Goal: Transaction & Acquisition: Purchase product/service

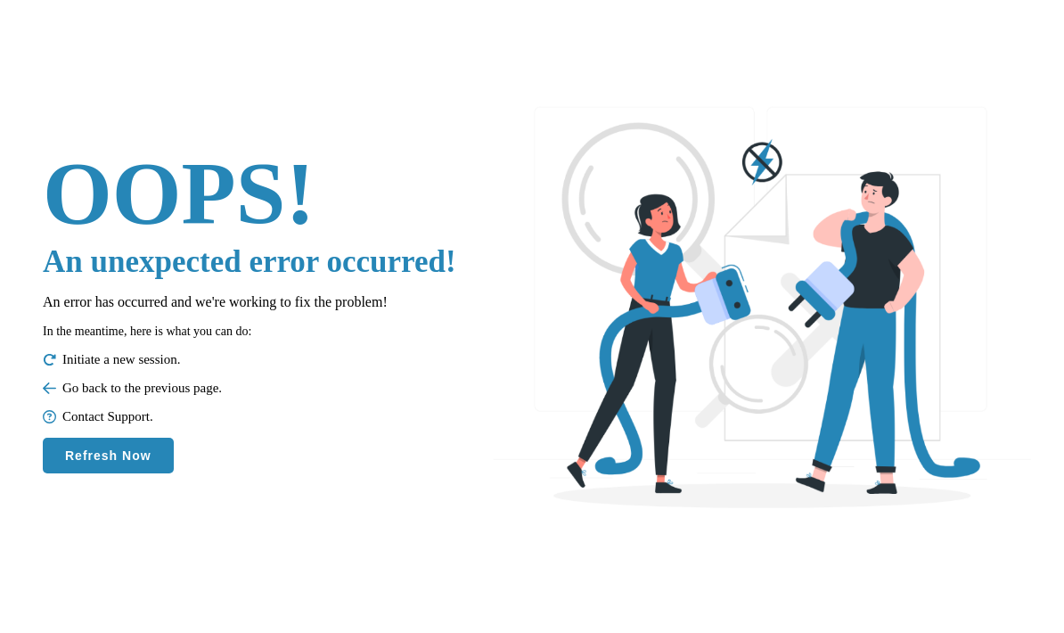
click at [89, 441] on button "Refresh Now" at bounding box center [108, 456] width 131 height 36
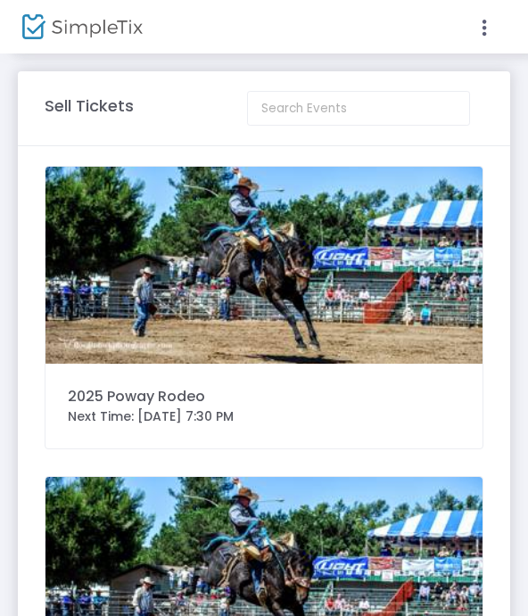
click at [485, 21] on icon at bounding box center [484, 28] width 16 height 22
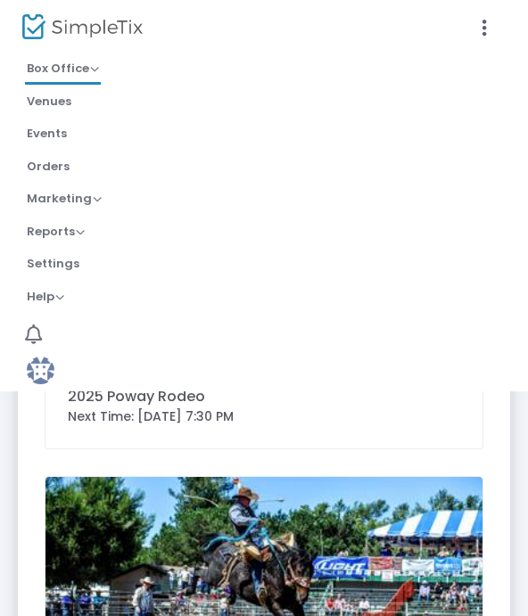
click at [51, 71] on span "Box Office" at bounding box center [63, 68] width 72 height 17
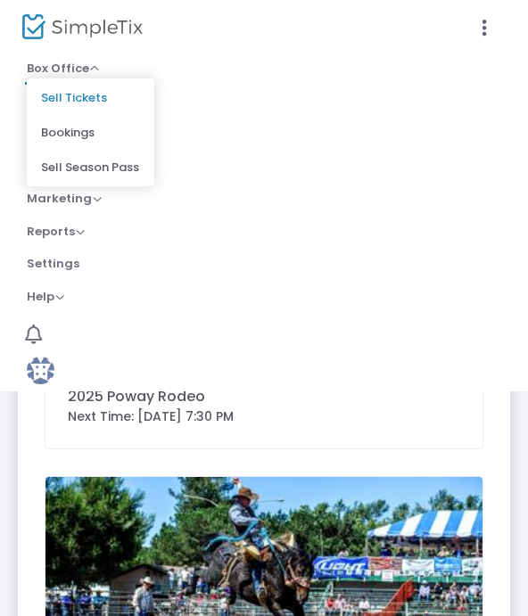
click at [205, 160] on li "Orders" at bounding box center [264, 167] width 528 height 33
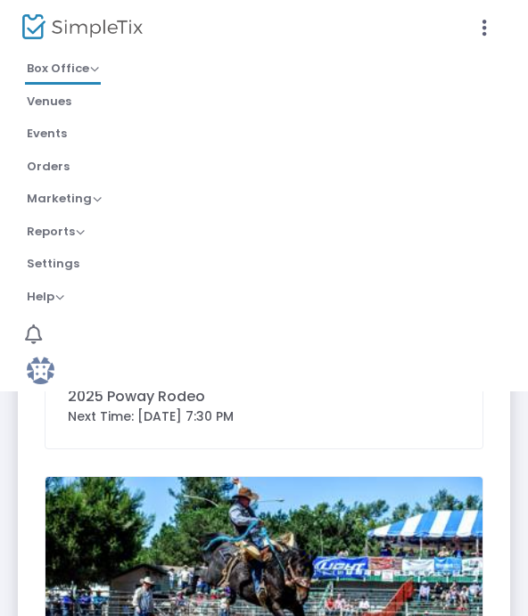
click at [57, 192] on span "Marketing" at bounding box center [64, 198] width 75 height 17
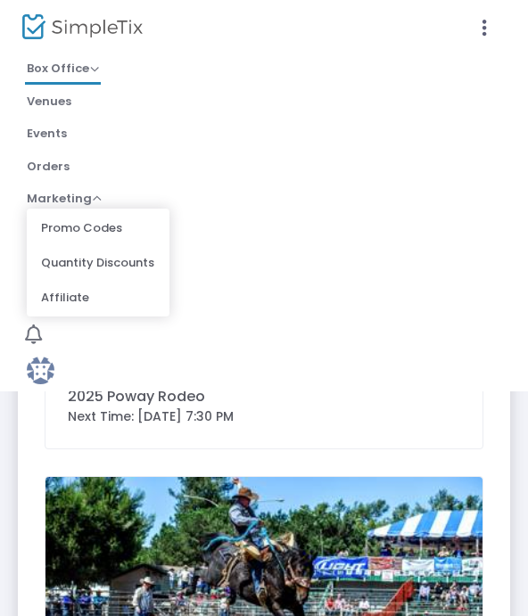
click at [258, 294] on li "Help View Docs Contact Support" at bounding box center [264, 298] width 528 height 33
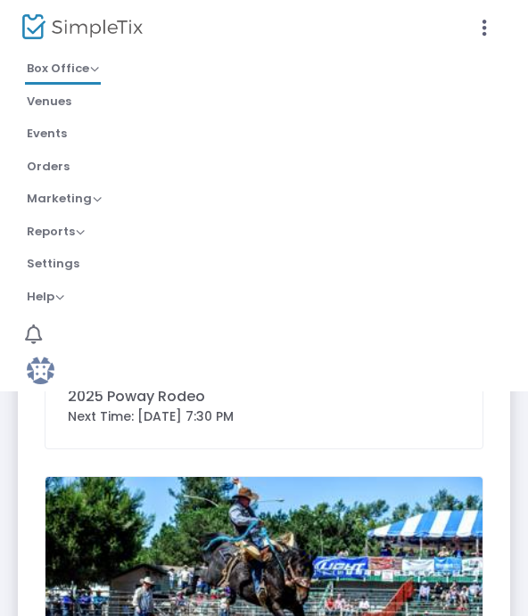
click at [59, 78] on link "Box Office Sell Tickets Bookings Sell Season Pass" at bounding box center [63, 69] width 76 height 29
click at [68, 67] on span "Box Office" at bounding box center [63, 68] width 72 height 17
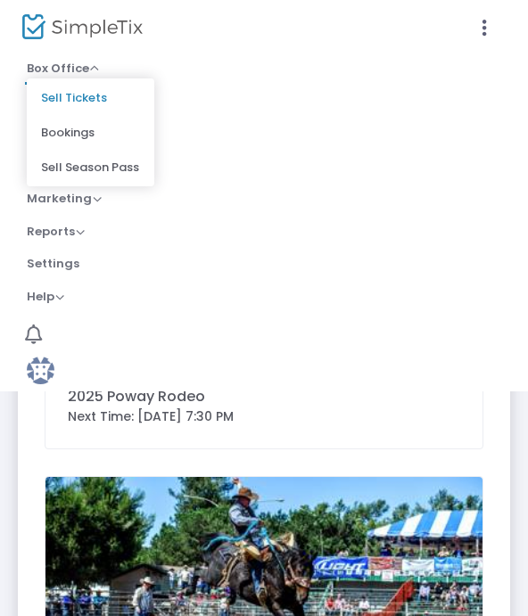
click at [69, 96] on li "Sell Tickets" at bounding box center [90, 97] width 127 height 35
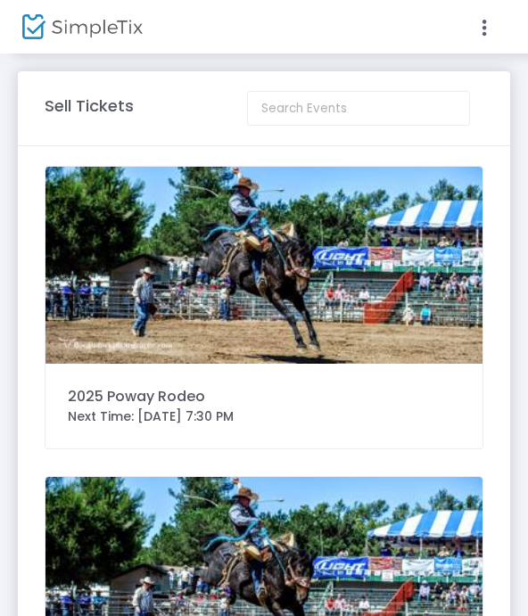
click at [85, 307] on img at bounding box center [263, 265] width 437 height 197
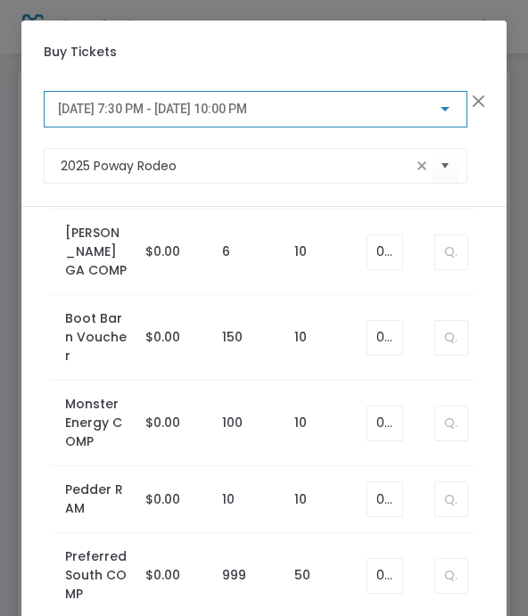
scroll to position [2136, 0]
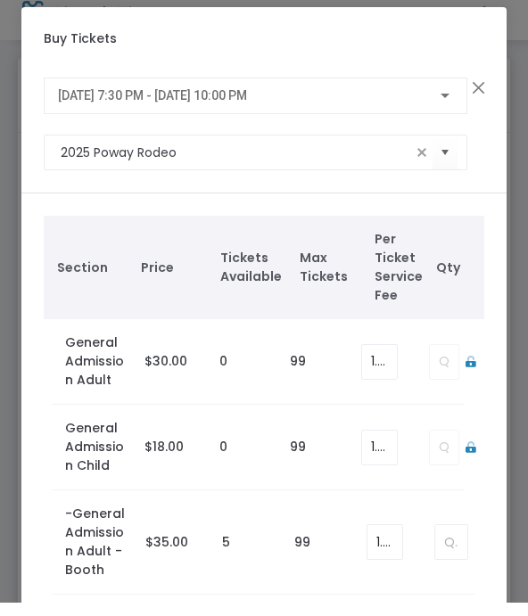
scroll to position [0, 0]
type input "1"
click at [80, 102] on span "9/26/2025 @ 7:30 PM - 9/26/2025 @ 10:00 PM" at bounding box center [152, 109] width 189 height 14
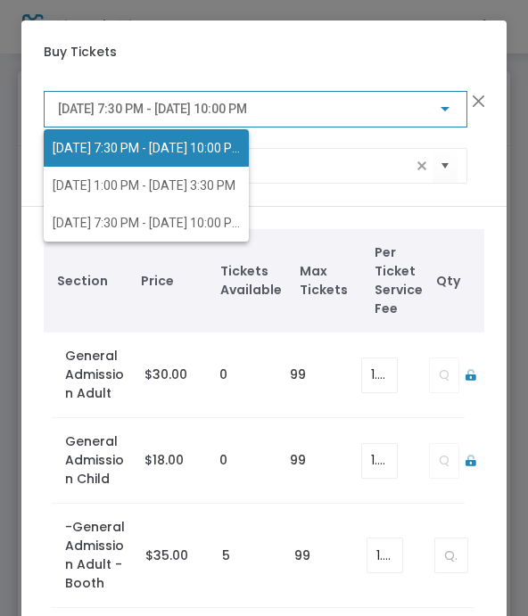
click at [76, 166] on span "9/26/2025 @ 7:30 PM - 9/26/2025 @ 10:00 PM" at bounding box center [146, 147] width 187 height 37
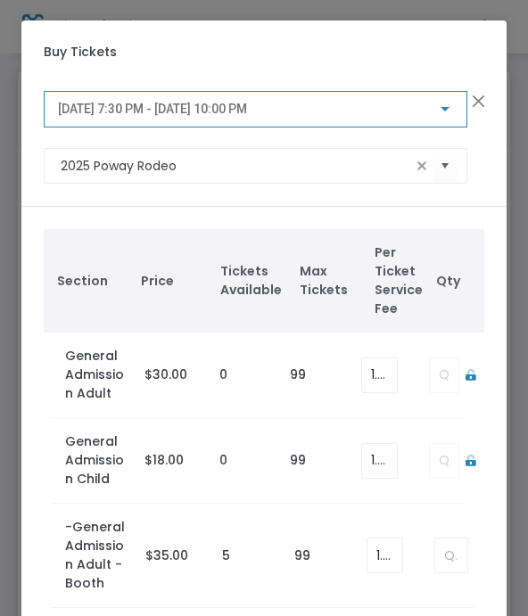
click at [72, 107] on span "9/26/2025 @ 7:30 PM - 9/26/2025 @ 10:00 PM" at bounding box center [152, 109] width 189 height 14
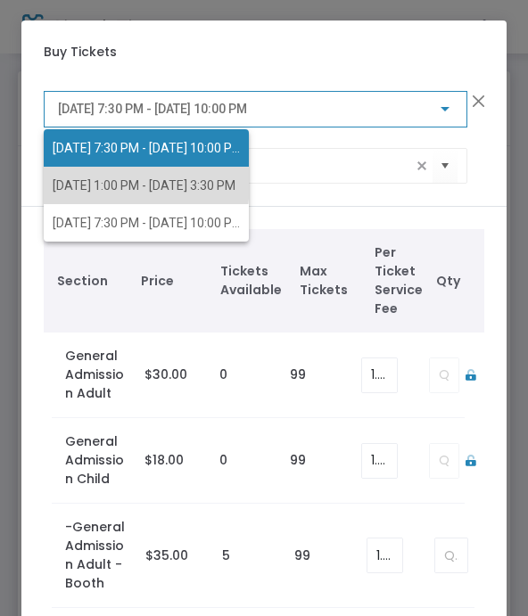
click at [57, 180] on span "9/27/2025 @ 1:00 PM - 9/27/2025 @ 3:30 PM" at bounding box center [144, 185] width 183 height 14
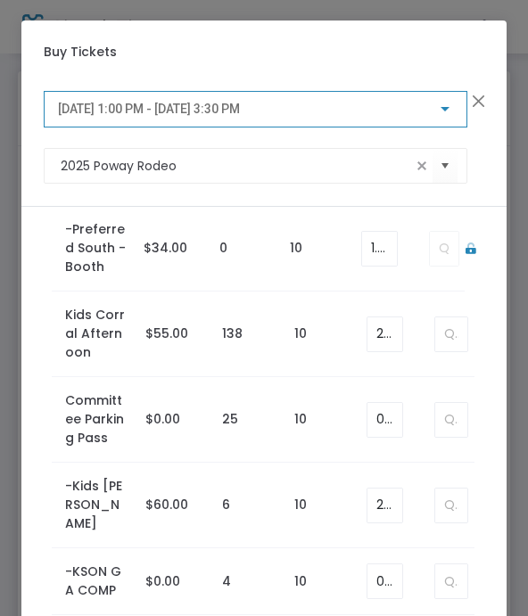
scroll to position [804, 0]
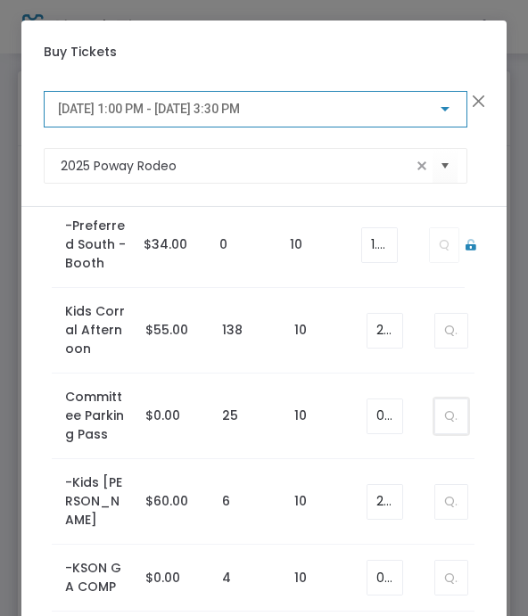
click at [448, 414] on input at bounding box center [451, 416] width 32 height 34
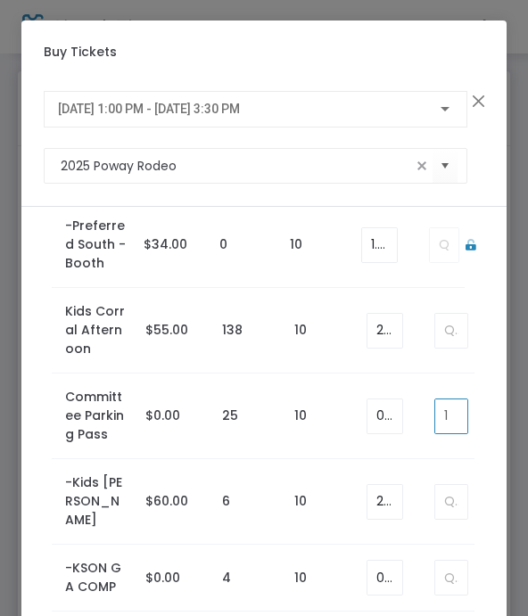
type input "1"
click at [142, 115] on span "9/27/2025 @ 1:00 PM - 9/27/2025 @ 3:30 PM" at bounding box center [149, 109] width 182 height 14
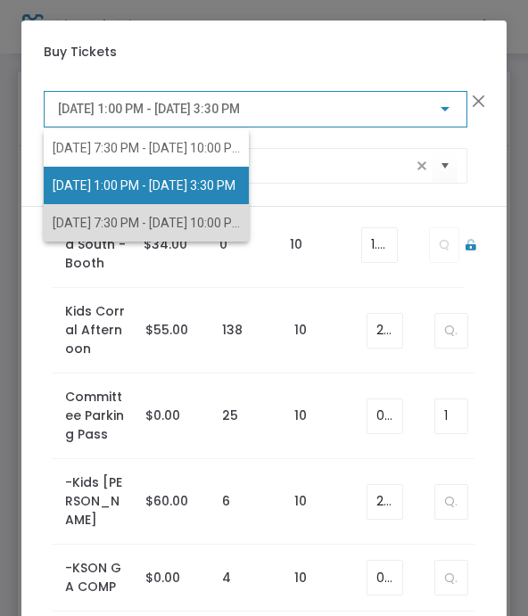
click at [75, 226] on span "9/27/2025 @ 7:30 PM - 9/27/2025 @ 10:00 PM" at bounding box center [148, 223] width 190 height 14
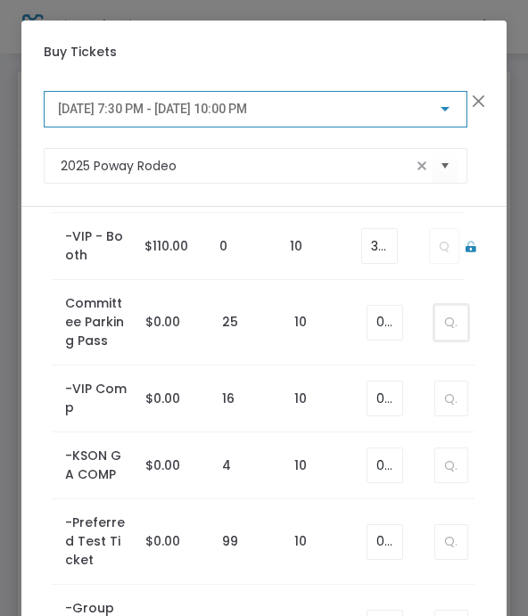
click at [453, 329] on input at bounding box center [451, 323] width 32 height 34
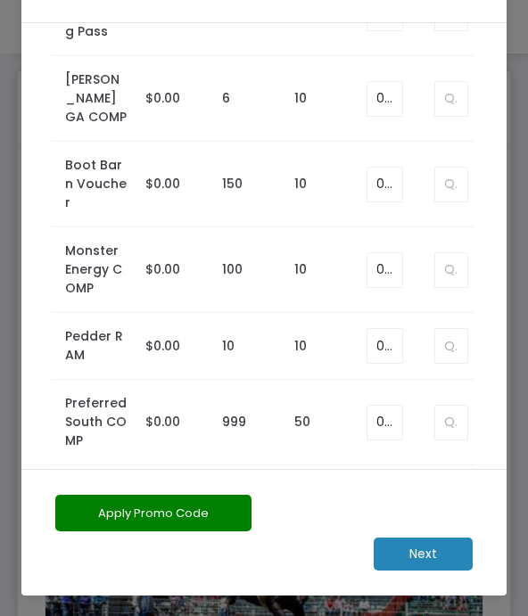
scroll to position [184, 0]
type input "1"
click at [413, 552] on m-button "Next" at bounding box center [422, 553] width 99 height 33
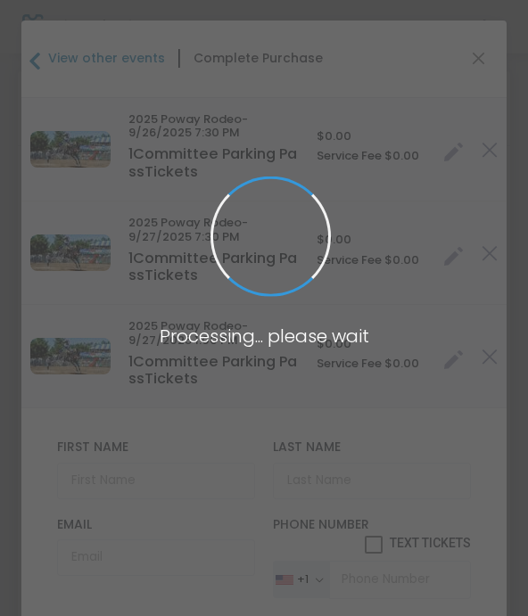
type input "United States"
type input "California"
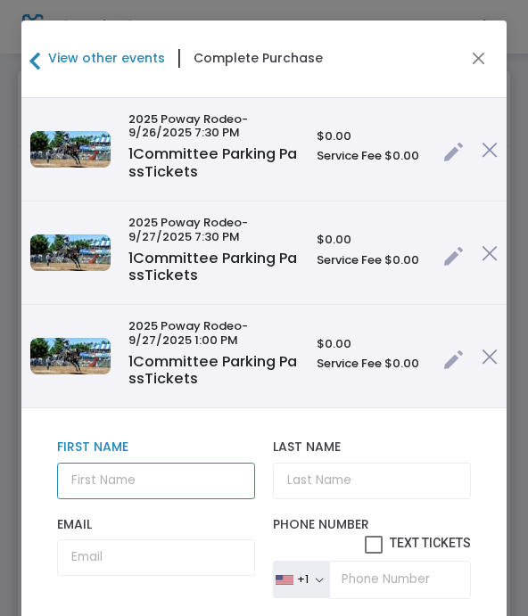
click at [102, 483] on input "text" at bounding box center [156, 480] width 199 height 37
type input "Ted"
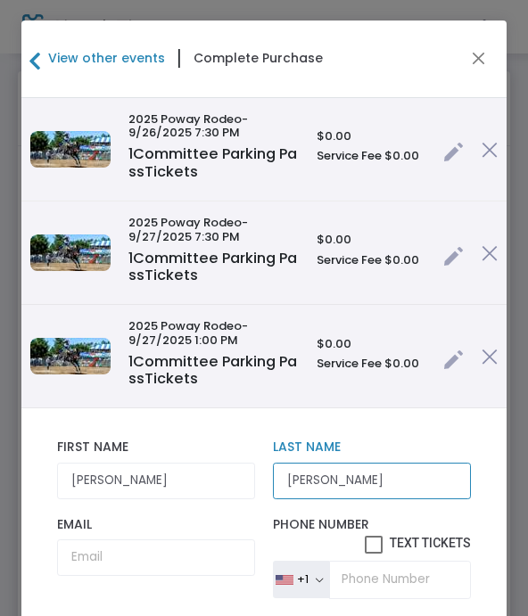
type input "Dawson"
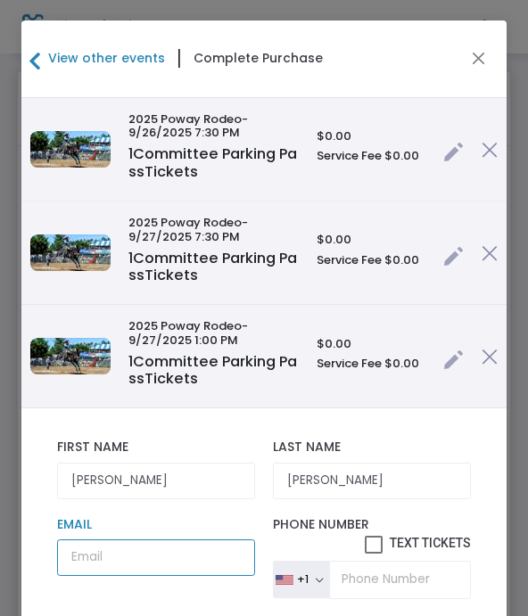
click at [129, 564] on input "Email" at bounding box center [156, 557] width 199 height 37
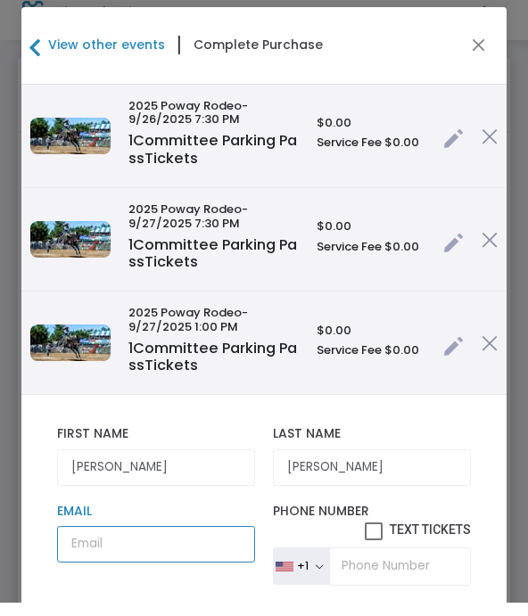
click at [126, 553] on input "Email" at bounding box center [156, 557] width 199 height 37
paste input "tddwsn@gmail.com"
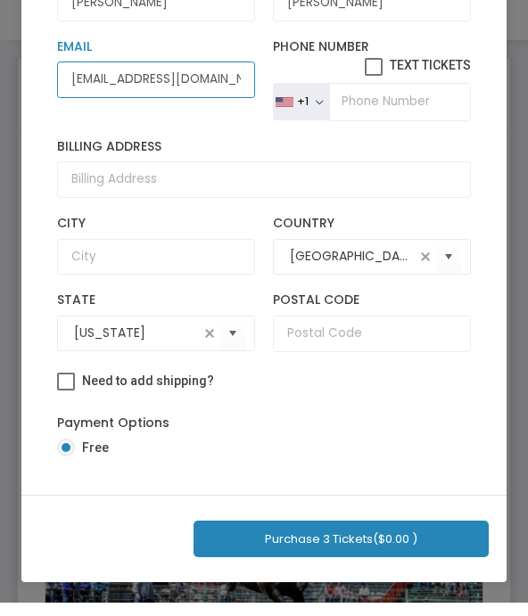
scroll to position [209, 0]
type input "tddwsn@gmail.com"
click at [409, 538] on button "Purchase 3 Tickets ($0.00 )" at bounding box center [340, 552] width 295 height 37
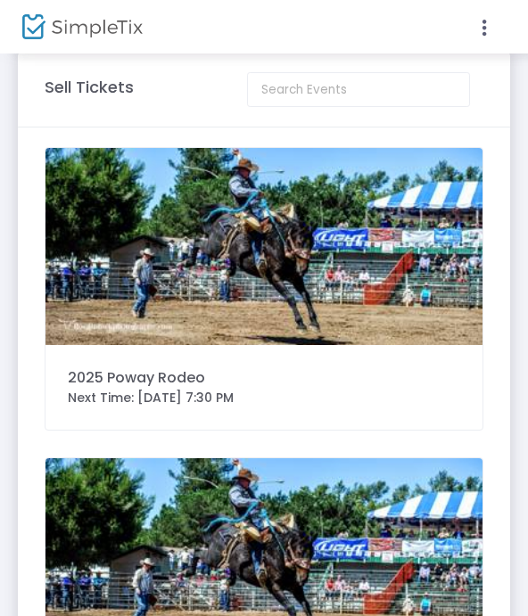
scroll to position [0, 0]
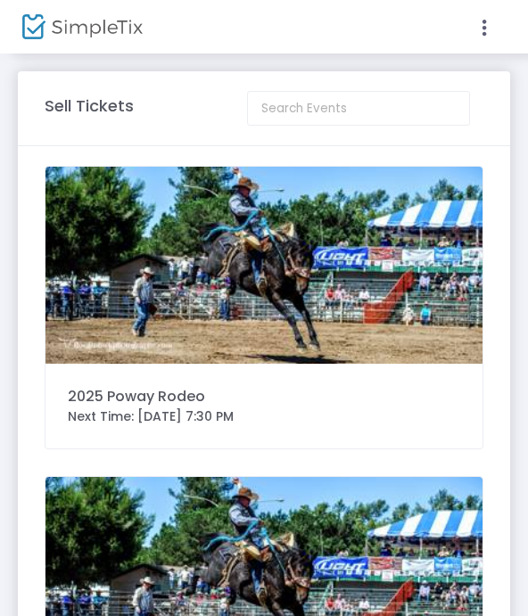
click at [122, 309] on img at bounding box center [263, 265] width 437 height 197
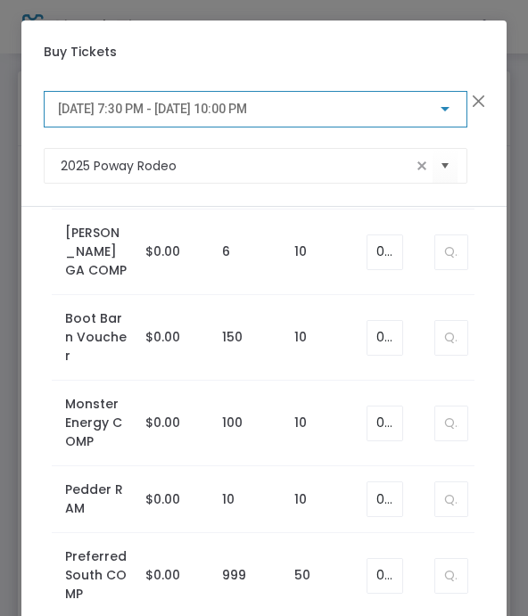
scroll to position [2136, 0]
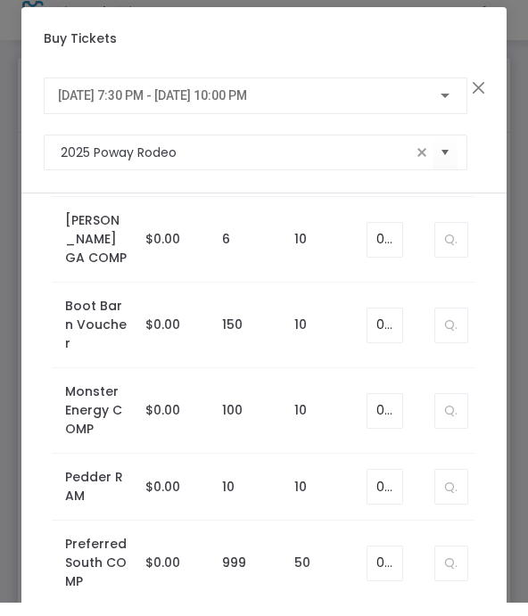
type input "1"
click at [92, 102] on span "9/26/2025 @ 7:30 PM - 9/26/2025 @ 10:00 PM" at bounding box center [152, 109] width 189 height 14
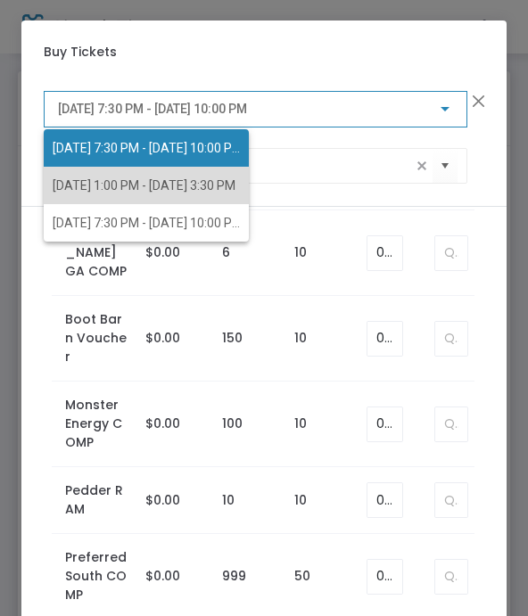
click at [72, 174] on span "9/27/2025 @ 1:00 PM - 9/27/2025 @ 3:30 PM" at bounding box center [146, 185] width 187 height 37
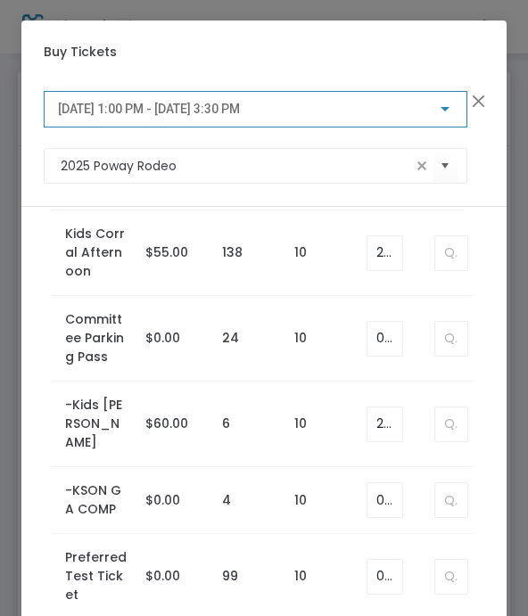
scroll to position [899, 0]
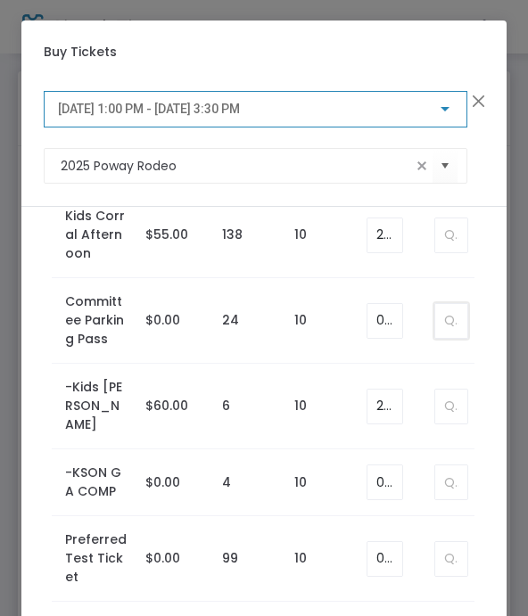
click at [444, 322] on input at bounding box center [451, 321] width 32 height 34
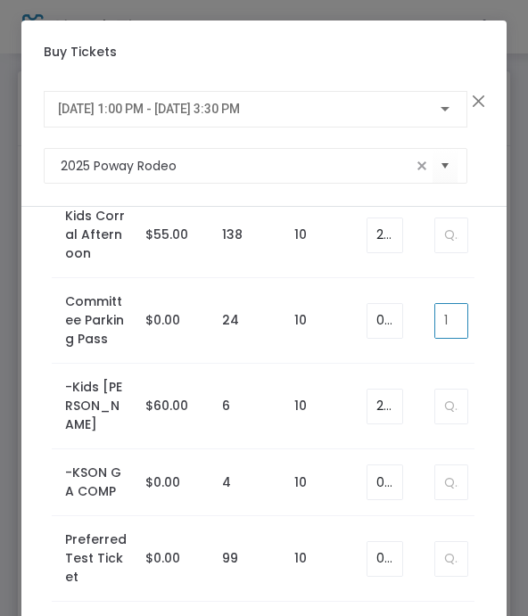
type input "1"
click at [78, 115] on span "9/27/2025 @ 1:00 PM - 9/27/2025 @ 3:30 PM" at bounding box center [149, 109] width 182 height 14
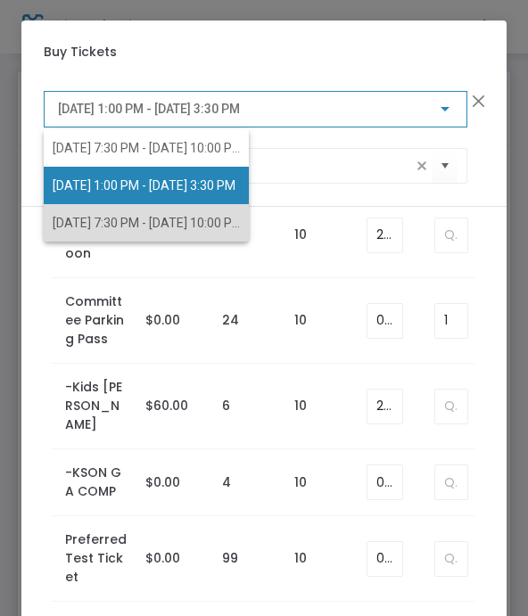
click at [60, 225] on span "9/27/2025 @ 7:30 PM - 9/27/2025 @ 10:00 PM" at bounding box center [148, 223] width 190 height 14
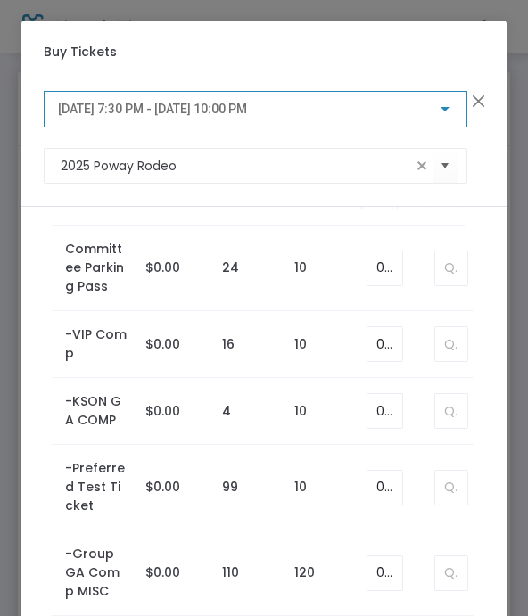
scroll to position [844, 0]
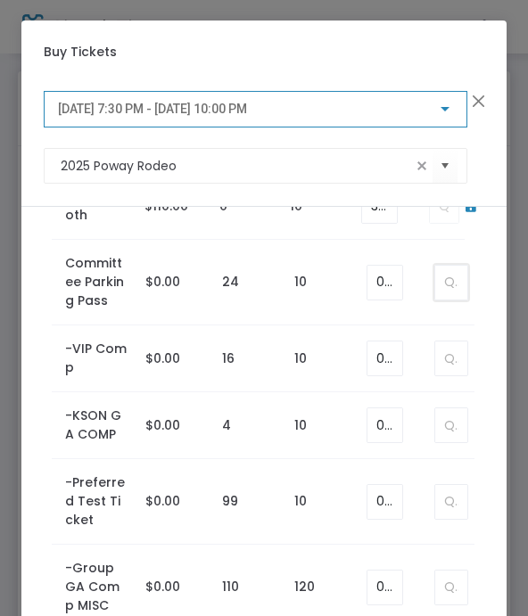
click at [439, 277] on input at bounding box center [451, 283] width 32 height 34
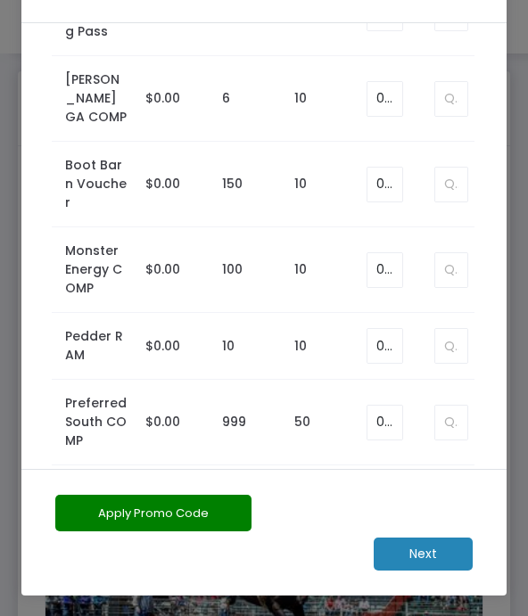
scroll to position [184, 0]
type input "1"
click at [421, 560] on m-button "Next" at bounding box center [422, 553] width 99 height 33
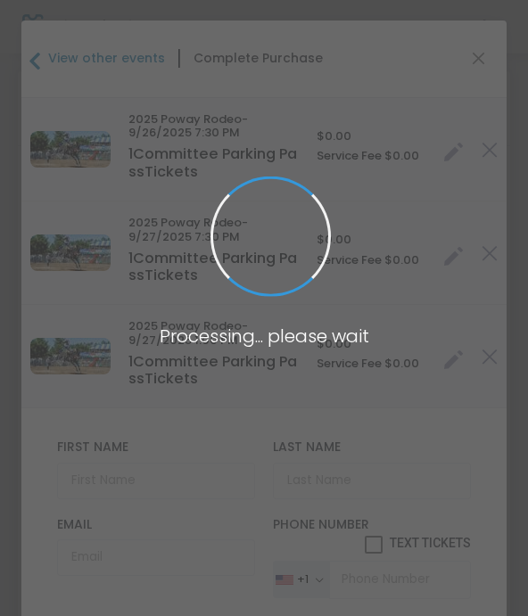
type input "United States"
type input "California"
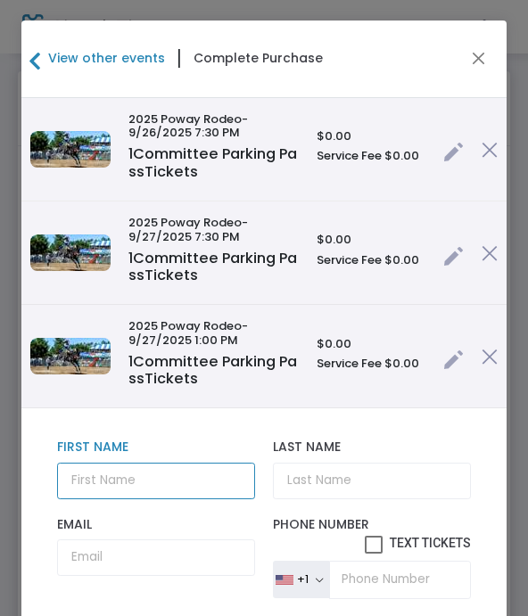
click at [85, 495] on input "text" at bounding box center [156, 480] width 199 height 37
type input "Aaron"
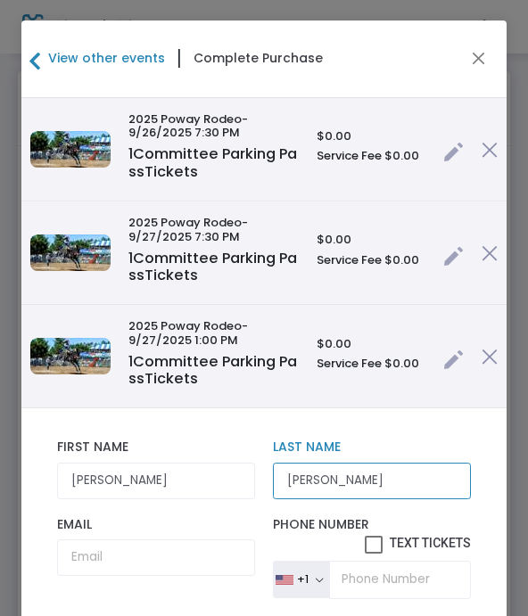
type input "Dishon"
click at [108, 560] on input "Email" at bounding box center [156, 557] width 199 height 37
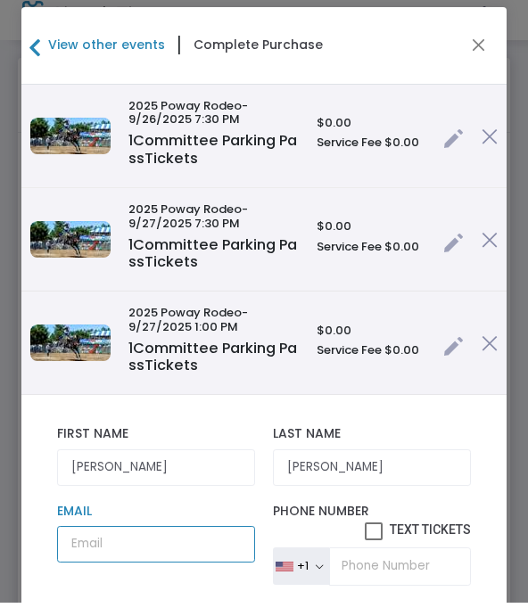
click at [108, 546] on input "Email" at bounding box center [156, 557] width 199 height 37
paste input "aaron.dishon42@gmail.com"
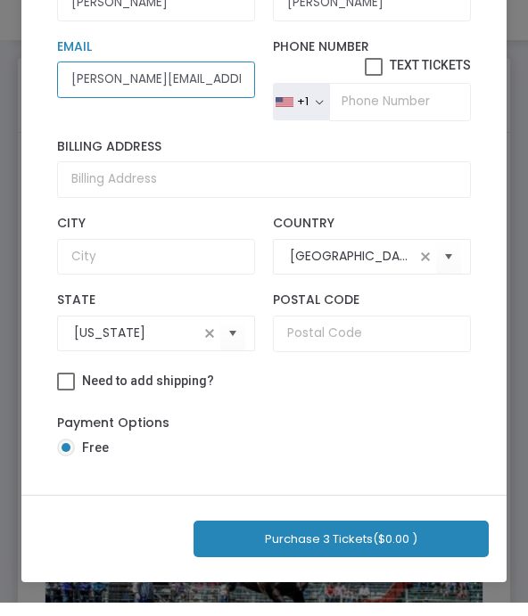
scroll to position [209, 0]
type input "aaron.dishon42@gmail.com"
click at [268, 538] on button "Purchase 3 Tickets ($0.00 )" at bounding box center [340, 552] width 295 height 37
